Goal: Book appointment/travel/reservation

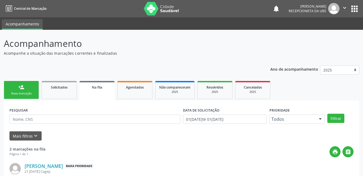
click at [17, 93] on link "person_add Nova marcação" at bounding box center [21, 90] width 35 height 18
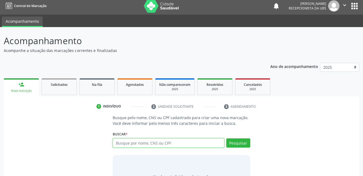
click at [164, 145] on input "text" at bounding box center [168, 142] width 111 height 9
type input "708605580898686"
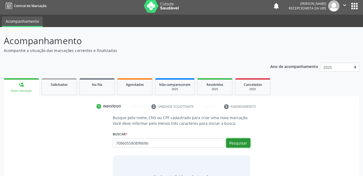
click at [232, 142] on button "Pesquisar" at bounding box center [238, 142] width 24 height 9
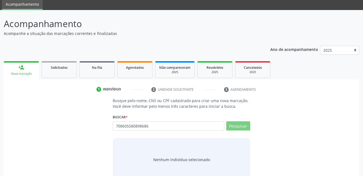
scroll to position [33, 0]
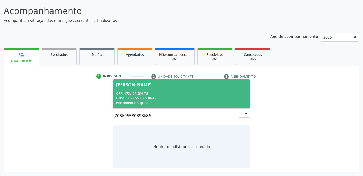
drag, startPoint x: 171, startPoint y: 88, endPoint x: 167, endPoint y: 106, distance: 18.5
click at [171, 89] on span "[PERSON_NAME] CPF: 173.157.594-76 CNS: 708 6055 8089 8686 Nascimento: 01[DATE]" at bounding box center [181, 93] width 137 height 29
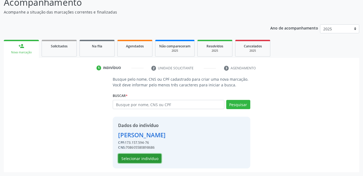
click at [157, 154] on button "Selecionar indivíduo" at bounding box center [139, 158] width 43 height 9
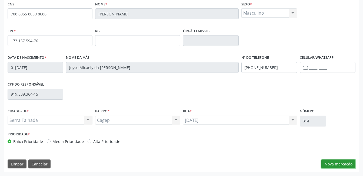
click at [343, 162] on button "Nova marcação" at bounding box center [339, 163] width 34 height 9
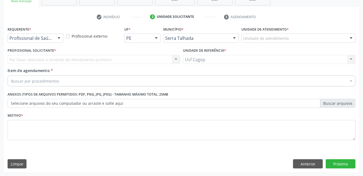
scroll to position [92, 0]
drag, startPoint x: 54, startPoint y: 37, endPoint x: 52, endPoint y: 62, distance: 25.2
click at [54, 39] on div "Profissional de Saúde Profissional de Saúde Paciente Nenhum resultado encontrad…" at bounding box center [36, 38] width 56 height 9
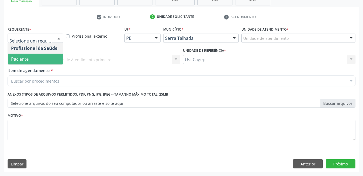
click at [49, 60] on span "Paciente" at bounding box center [35, 59] width 55 height 11
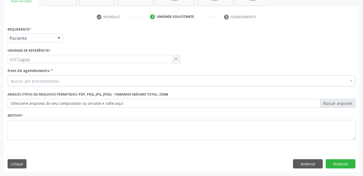
click at [36, 78] on div "Buscar por procedimentos" at bounding box center [182, 80] width 348 height 11
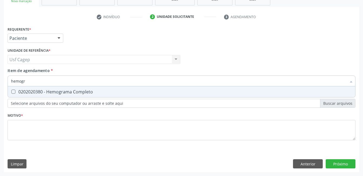
type input "hemogra"
click at [98, 93] on div "0202020380 - Hemograma Completo" at bounding box center [181, 92] width 341 height 4
checkbox Completo "true"
click at [98, 82] on input "hemogra" at bounding box center [179, 80] width 336 height 11
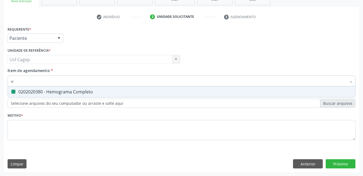
type input "ur"
checkbox Completo "false"
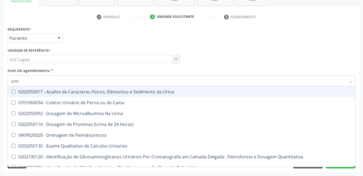
type input "urina"
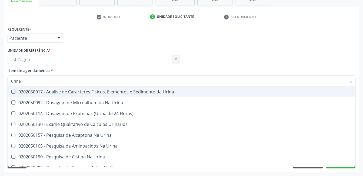
drag, startPoint x: 104, startPoint y: 97, endPoint x: 97, endPoint y: 100, distance: 7.9
click at [103, 97] on span "0202050017 - Analise de Caracteres Fisicos, Elementos e Sedimento da Urina" at bounding box center [182, 91] width 348 height 11
checkbox Urina "true"
click at [175, 67] on div "Unidade de referência * Usf Cagep Usf Cagep Nenhum resultado encontrado para: "…" at bounding box center [94, 57] width 176 height 21
checkbox Urina "true"
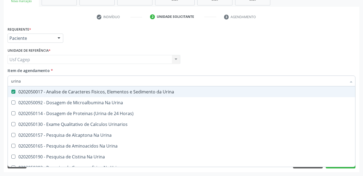
checkbox Horas\) "true"
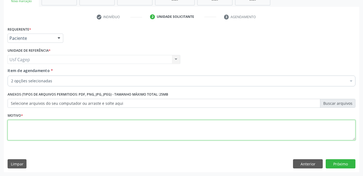
click at [299, 133] on textarea at bounding box center [182, 130] width 348 height 21
type textarea "."
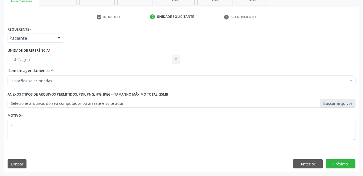
click at [357, 164] on div "Requerente * Paciente Profissional de Saúde Paciente Nenhum resultado encontrad…" at bounding box center [182, 98] width 356 height 147
click at [349, 163] on button "Próximo" at bounding box center [341, 163] width 30 height 9
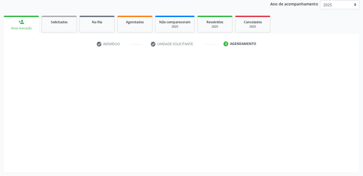
scroll to position [65, 0]
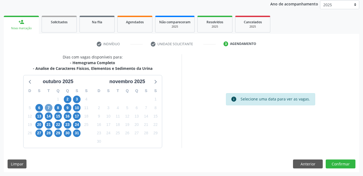
click at [48, 108] on span "7" at bounding box center [49, 108] width 8 height 8
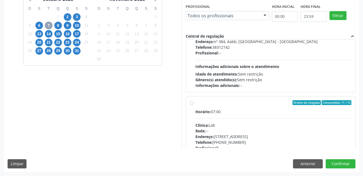
scroll to position [180, 0]
